Goal: Use online tool/utility: Utilize a website feature to perform a specific function

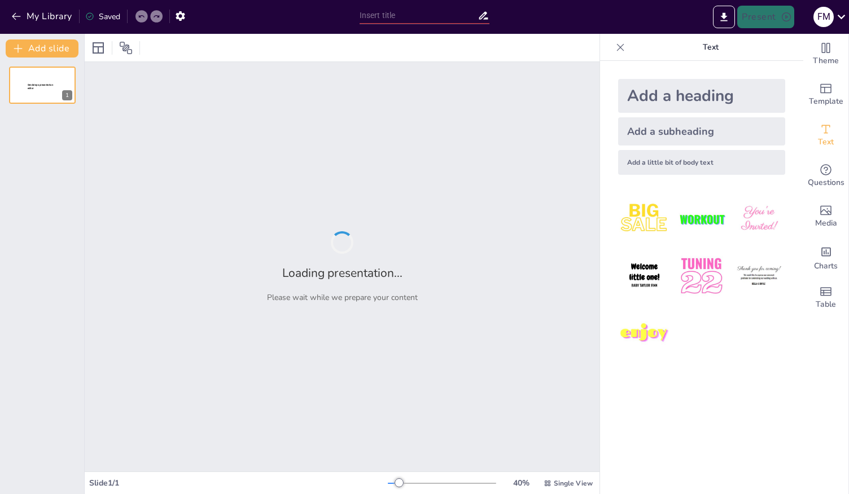
type input "Interpretación del Contrato Colectivo: Errores Comunes y Consecuencias"
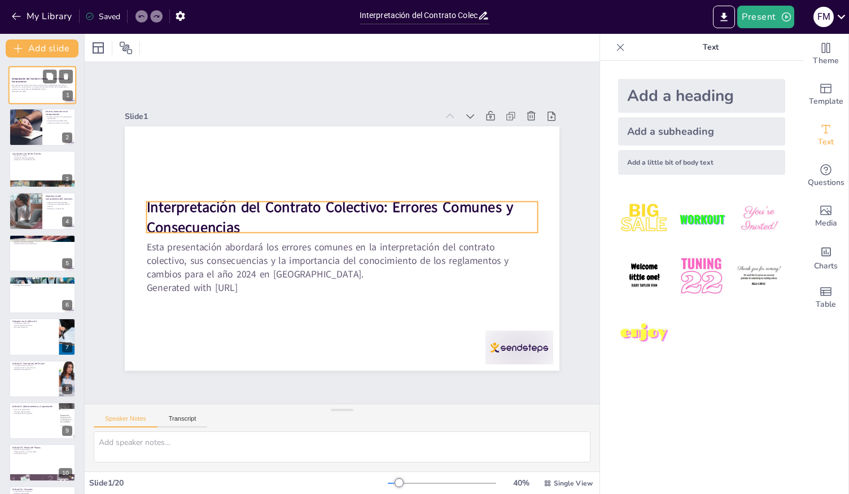
click at [33, 81] on p "Interpretación del Contrato Colectivo: Errores Comunes y Consecuencias" at bounding box center [42, 80] width 61 height 6
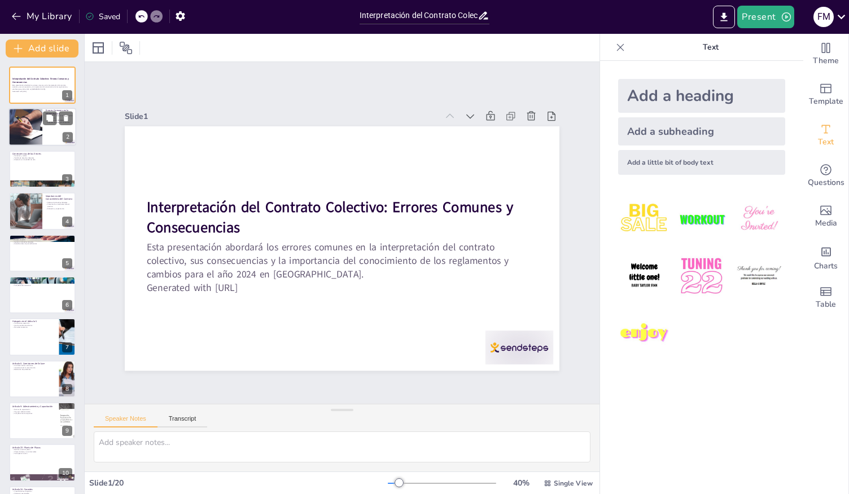
click at [33, 117] on div at bounding box center [26, 127] width 68 height 38
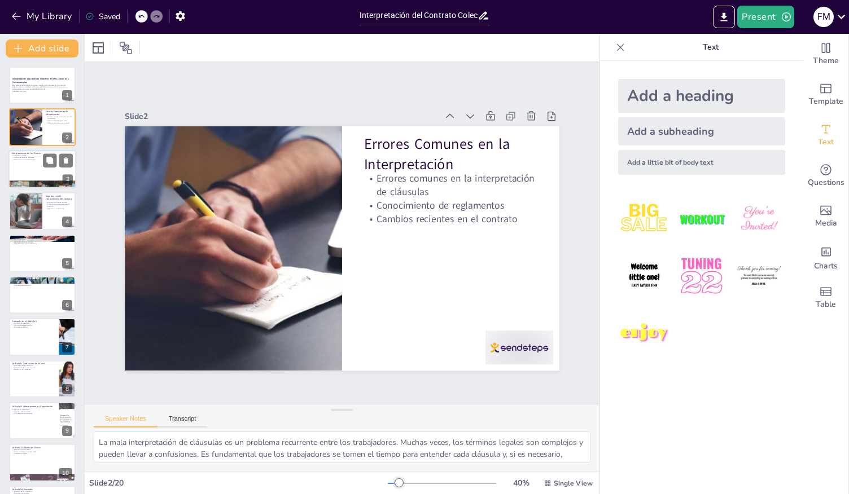
click at [52, 169] on div at bounding box center [42, 169] width 68 height 38
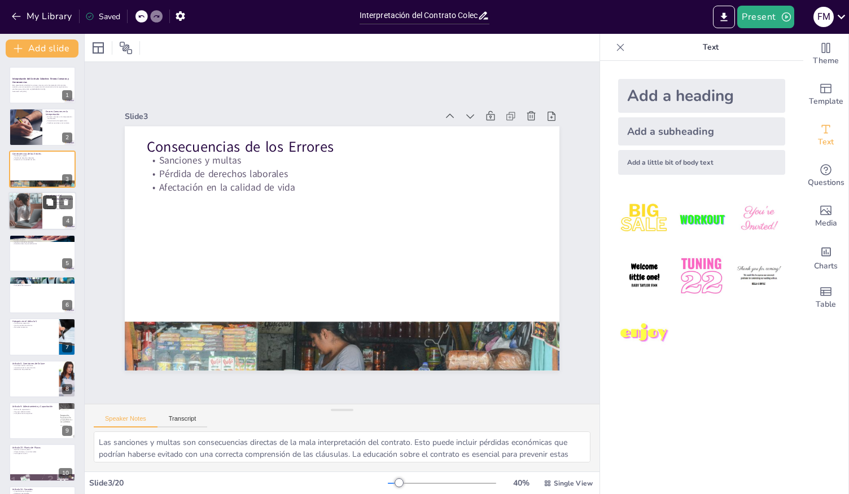
click at [53, 199] on icon at bounding box center [50, 203] width 8 height 8
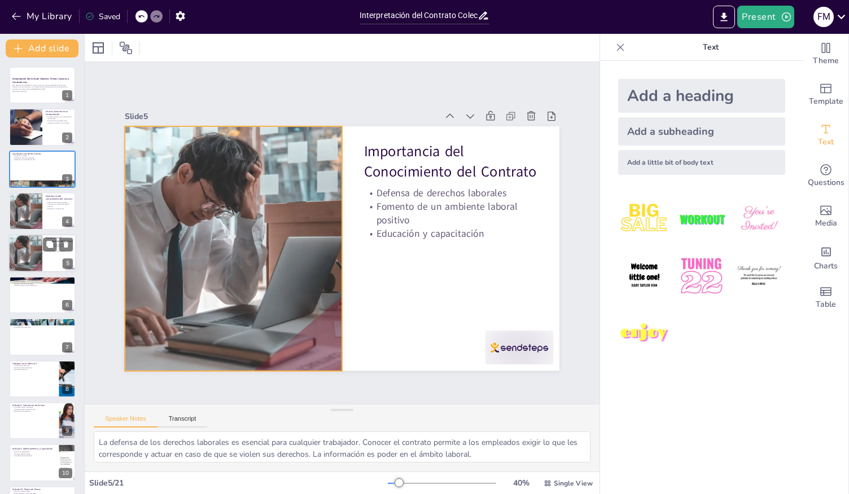
click at [23, 249] on div at bounding box center [26, 253] width 68 height 38
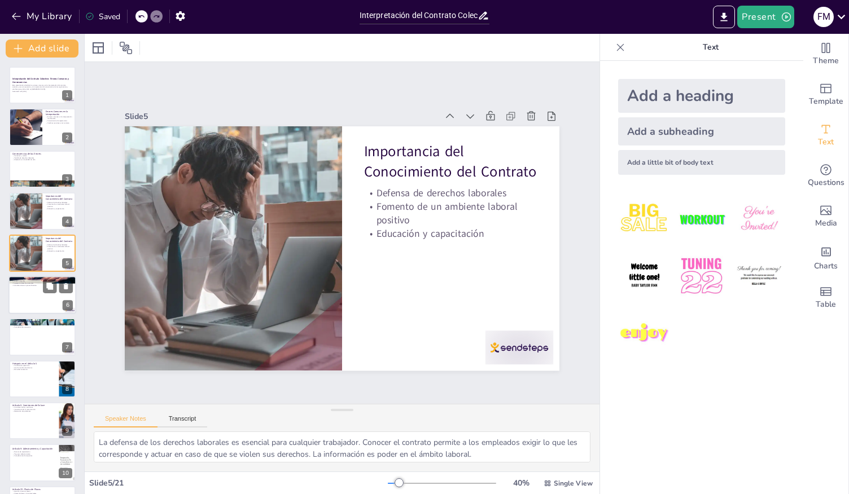
click at [26, 284] on p "Actualizaciones en procedimientos" at bounding box center [42, 285] width 61 height 2
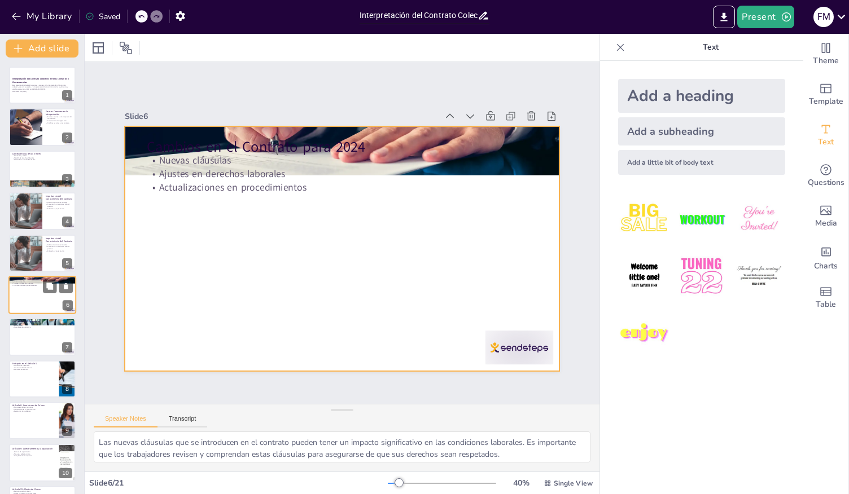
scroll to position [19, 0]
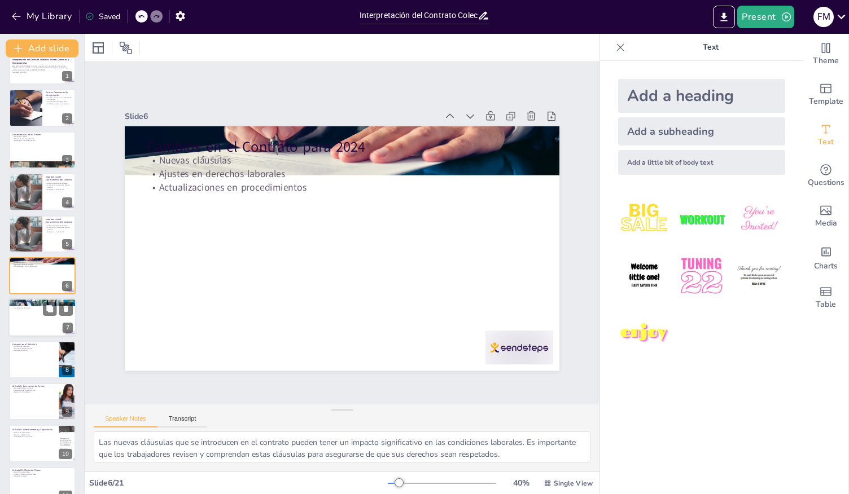
click at [31, 318] on div at bounding box center [42, 318] width 68 height 38
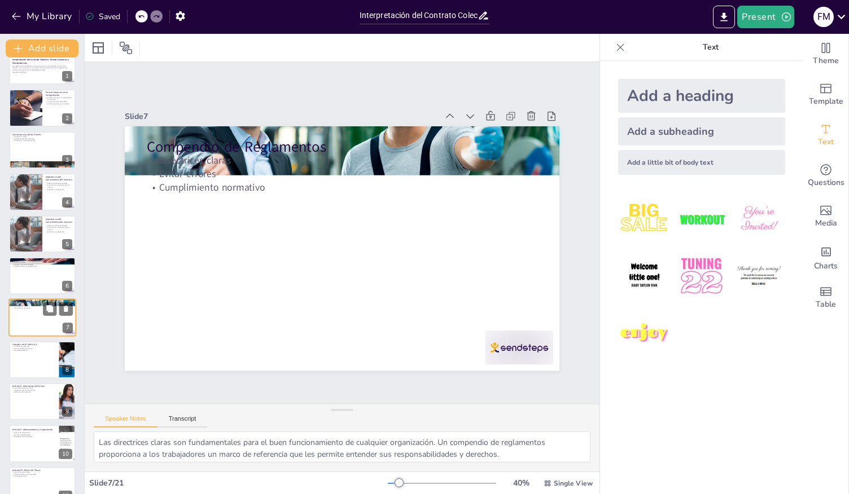
scroll to position [61, 0]
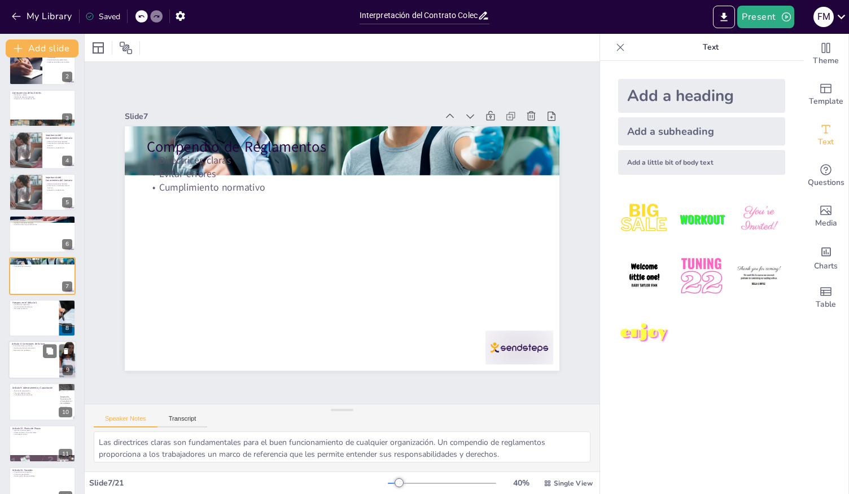
click at [38, 345] on p "Funciones de las comisiones" at bounding box center [34, 346] width 44 height 2
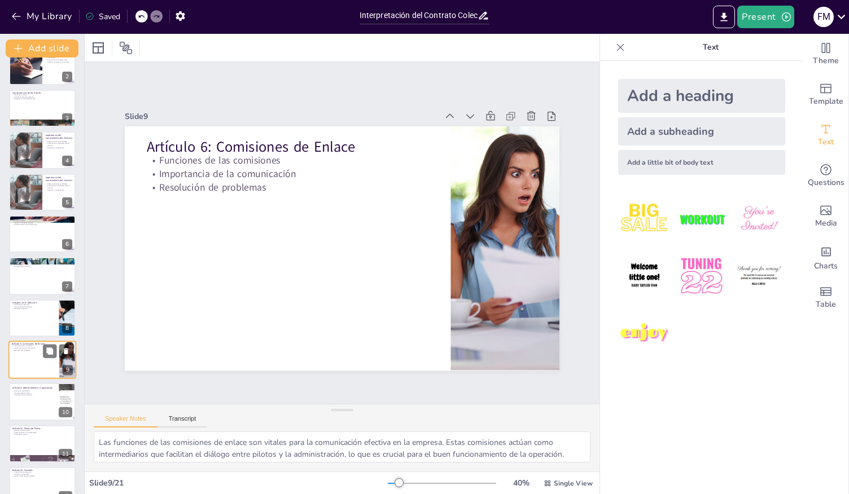
scroll to position [145, 0]
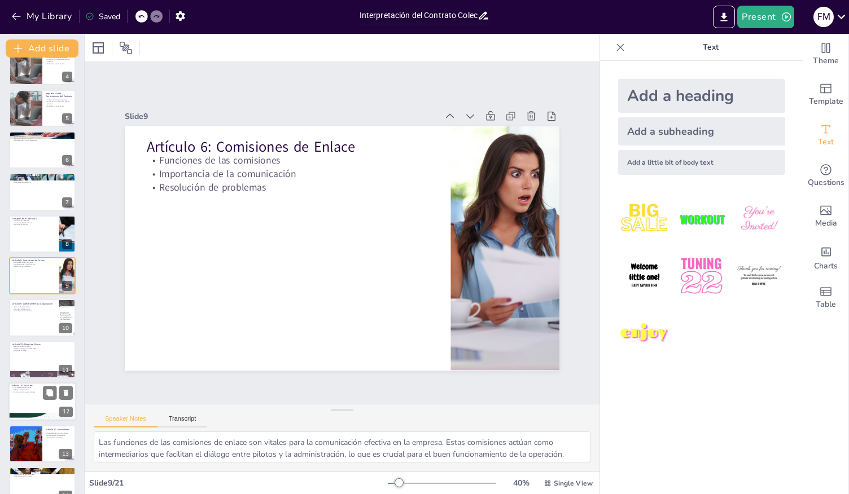
click at [32, 392] on p "Maximización de oportunidades" at bounding box center [42, 393] width 61 height 2
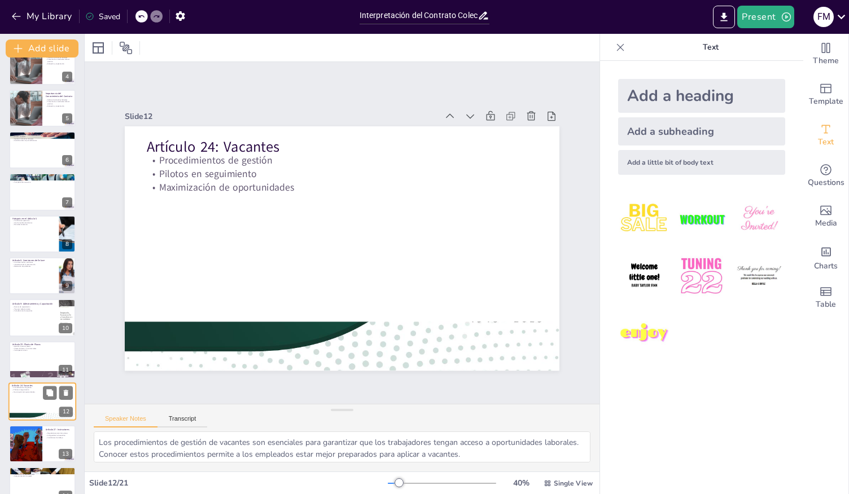
scroll to position [271, 0]
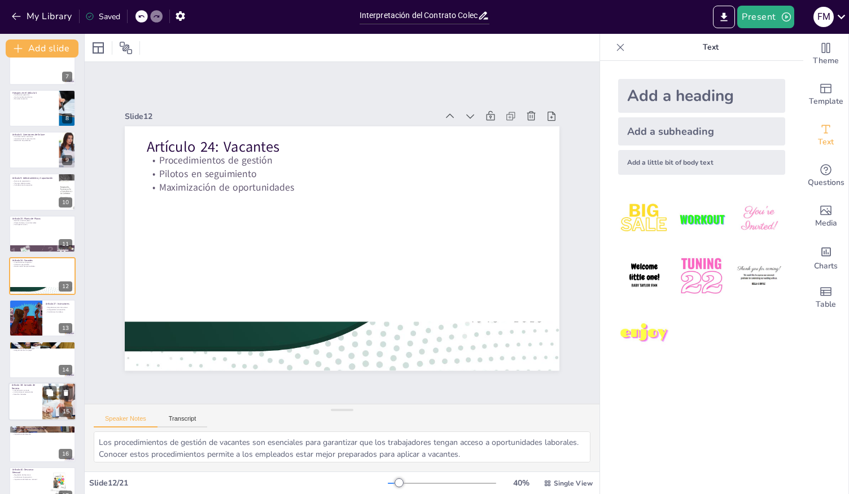
click at [27, 418] on div at bounding box center [42, 402] width 68 height 38
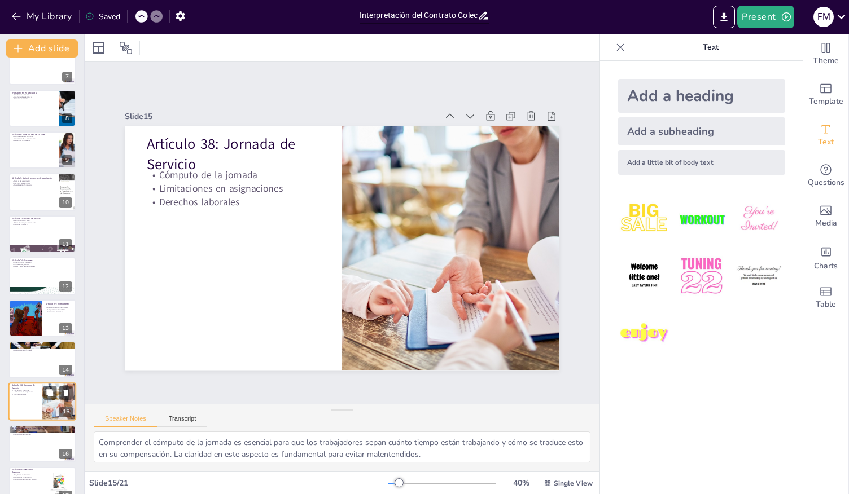
scroll to position [397, 0]
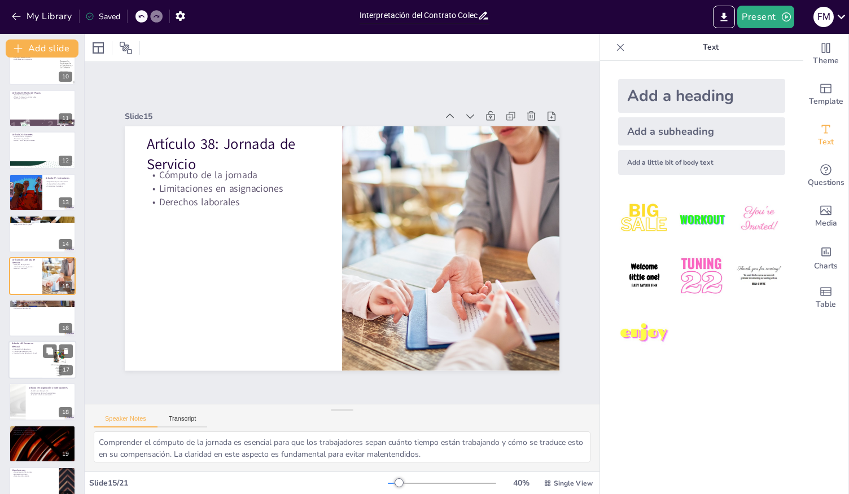
click at [25, 363] on div at bounding box center [42, 360] width 68 height 38
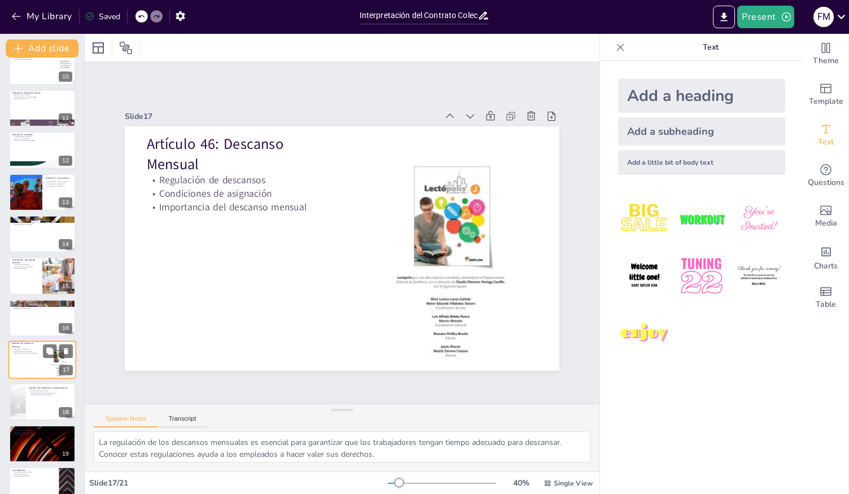
scroll to position [458, 0]
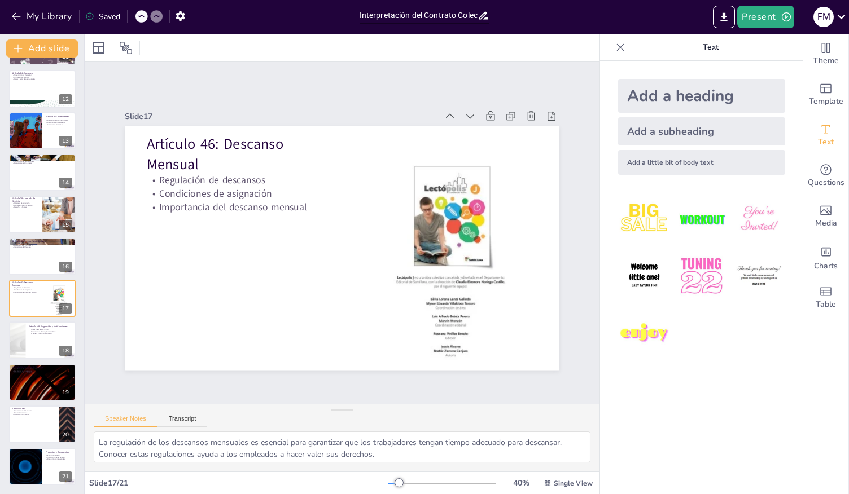
click at [33, 405] on div "Interpretación del Contrato Colectivo: Errores Comunes y Consecuencias Esta pre…" at bounding box center [42, 46] width 84 height 877
click at [34, 423] on div at bounding box center [42, 424] width 68 height 38
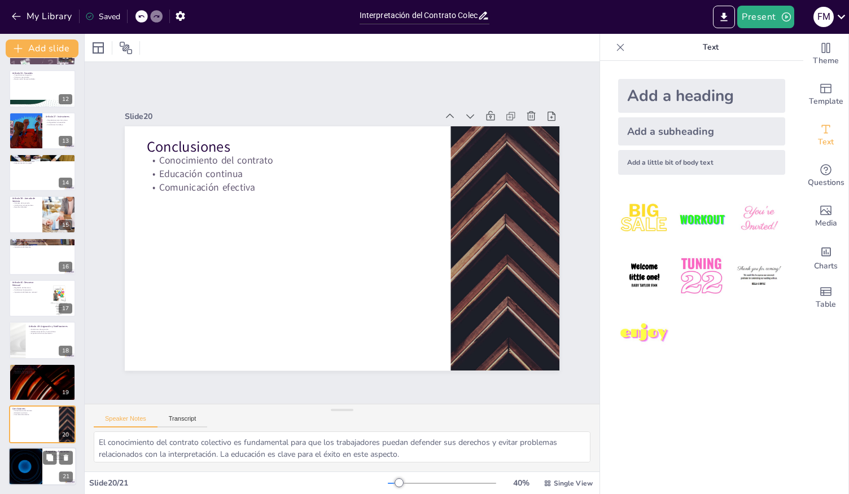
click at [39, 476] on div at bounding box center [26, 466] width 68 height 38
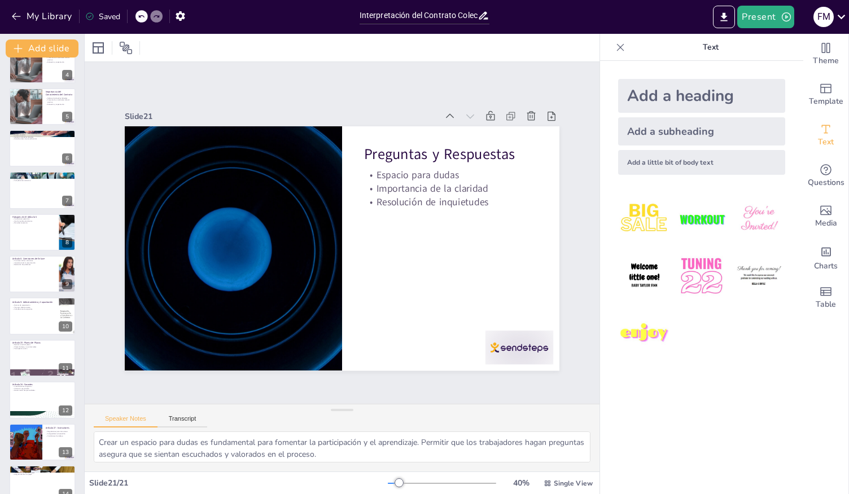
scroll to position [0, 0]
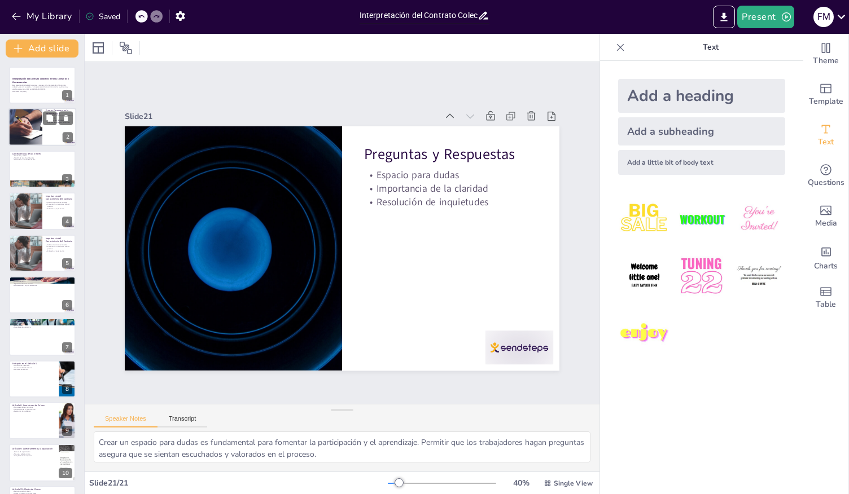
click at [47, 128] on div at bounding box center [42, 127] width 68 height 38
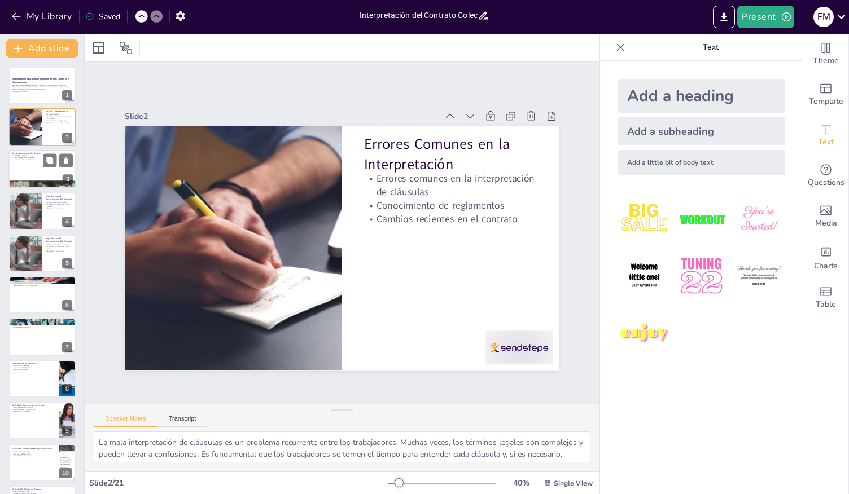
click at [37, 180] on div at bounding box center [42, 169] width 68 height 38
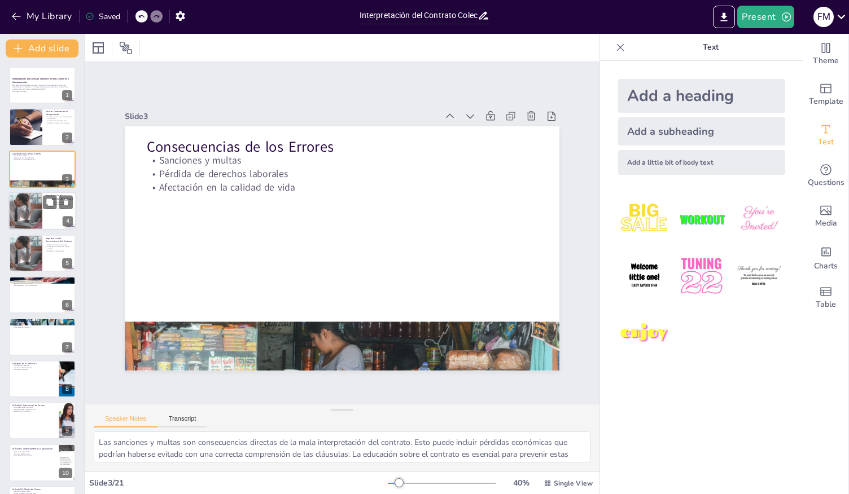
click at [26, 216] on div at bounding box center [26, 211] width 68 height 38
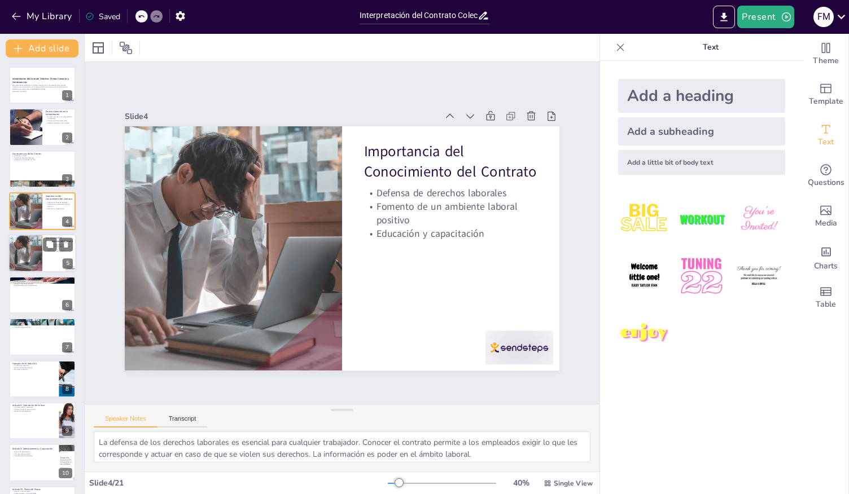
click at [16, 252] on div at bounding box center [26, 253] width 68 height 38
click at [33, 212] on div at bounding box center [26, 211] width 68 height 38
click at [37, 240] on div at bounding box center [26, 253] width 68 height 38
click at [45, 297] on div at bounding box center [42, 295] width 68 height 38
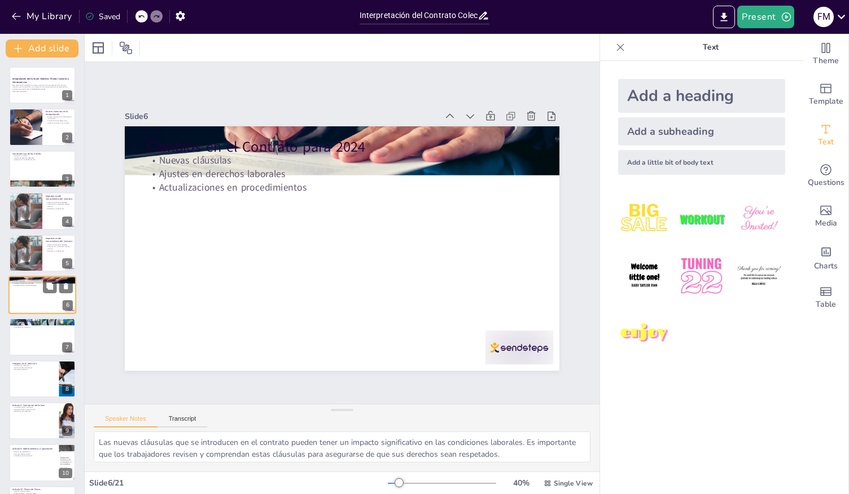
scroll to position [19, 0]
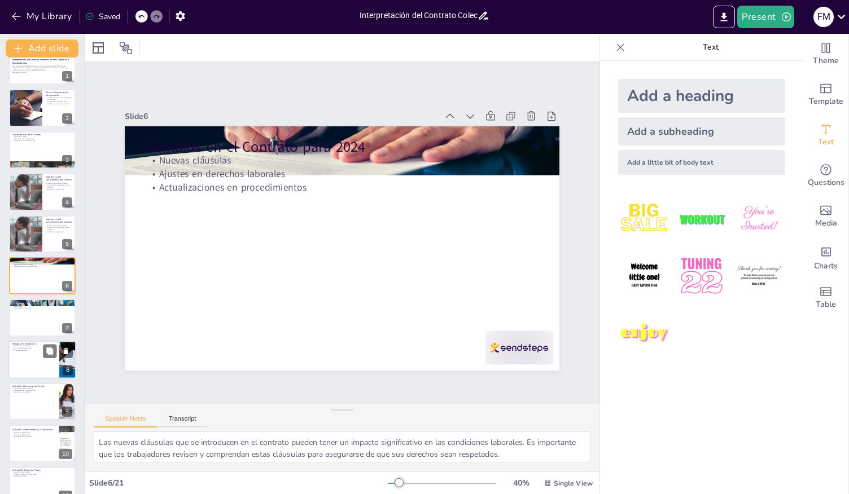
click at [36, 346] on p "Condiciones operativas" at bounding box center [34, 346] width 44 height 2
type textarea "Las condiciones operativas establecidas en el Artículo 5 son esenciales para el…"
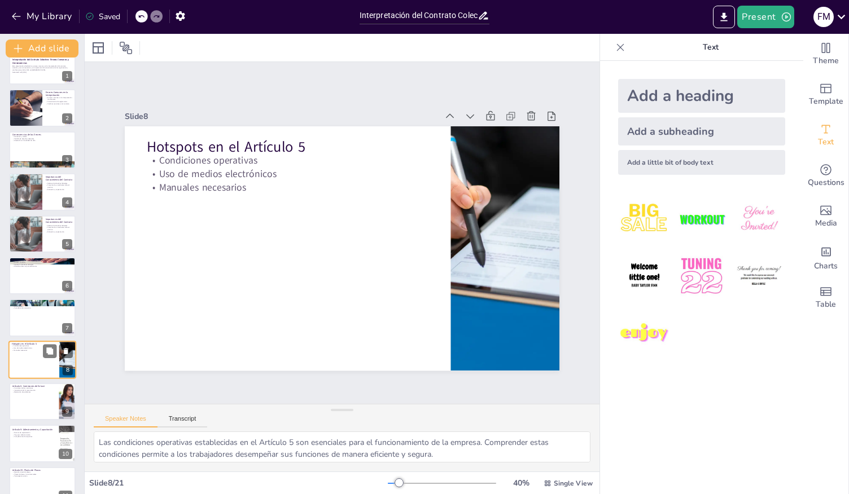
scroll to position [103, 0]
